Goal: Task Accomplishment & Management: Manage account settings

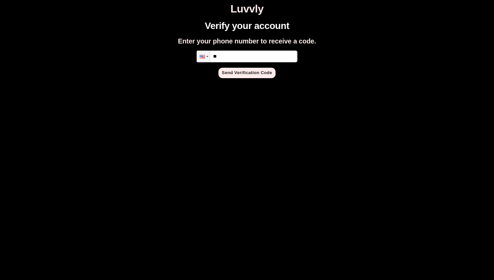
click at [239, 55] on input "**" at bounding box center [247, 56] width 101 height 12
type input "**********"
click at [244, 73] on button "Send Verification Code" at bounding box center [247, 73] width 57 height 10
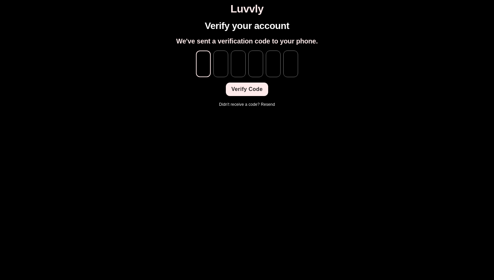
type input "*"
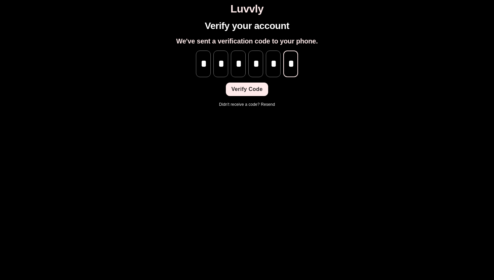
scroll to position [0, 0]
type input "*"
click at [248, 92] on button "Verify Code" at bounding box center [247, 88] width 42 height 13
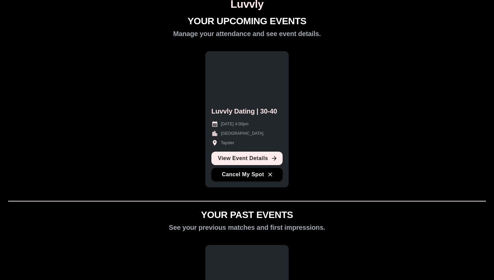
scroll to position [9, 0]
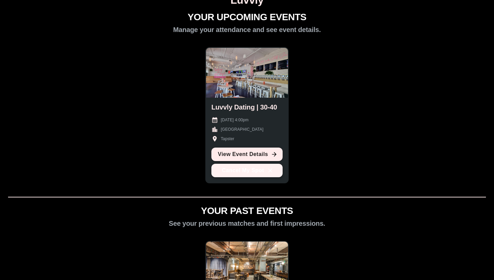
click at [243, 173] on button "Cancel My Spot" at bounding box center [247, 169] width 71 height 13
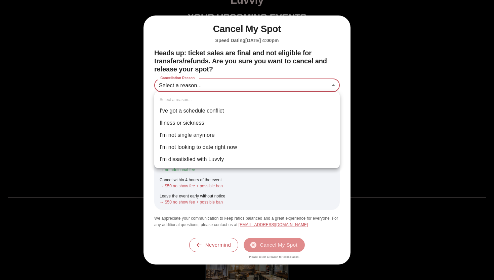
click at [260, 84] on body "Luvvly YOUR UPCOMING EVENTS Manage your attendance and see event details. Luvvl…" at bounding box center [247, 215] width 489 height 442
click at [284, 122] on li "Illness or sickness" at bounding box center [247, 123] width 186 height 12
type input "********"
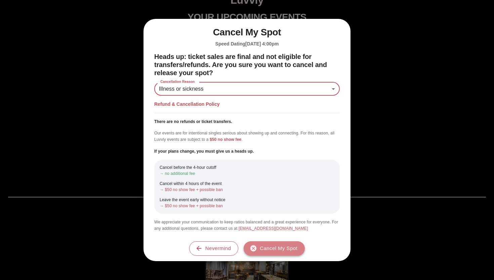
click at [278, 247] on button "Cancel My Spot" at bounding box center [274, 248] width 61 height 14
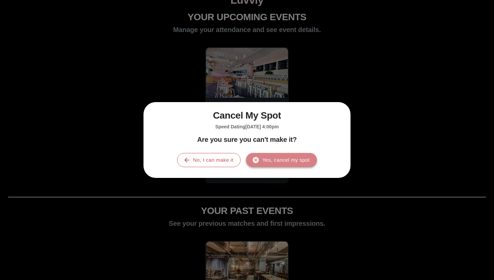
click at [276, 159] on button "Yes, cancel my spot" at bounding box center [281, 160] width 71 height 14
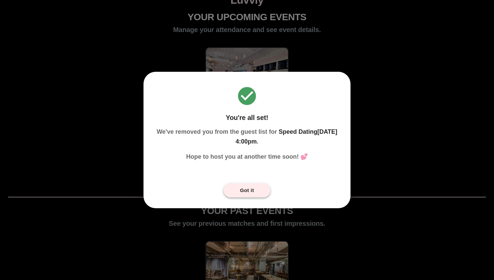
click at [250, 188] on button "Got it" at bounding box center [247, 190] width 47 height 14
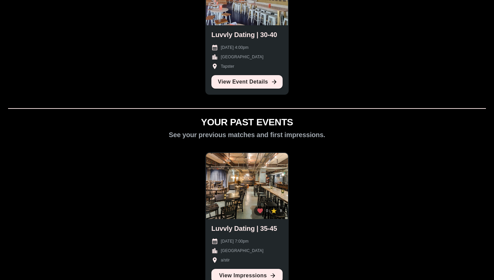
scroll to position [168, 0]
